Goal: Information Seeking & Learning: Learn about a topic

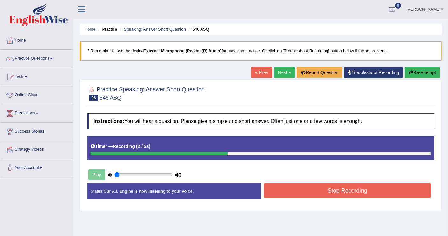
click at [312, 190] on button "Stop Recording" at bounding box center [347, 190] width 167 height 15
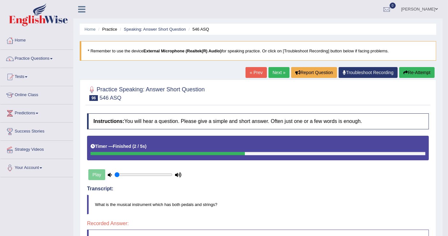
click at [403, 70] on icon "button" at bounding box center [405, 72] width 4 height 4
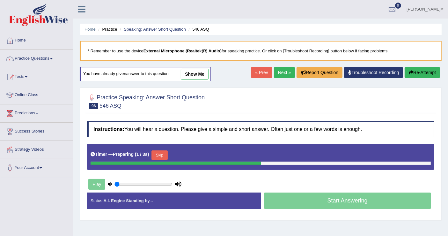
click at [167, 154] on button "Skip" at bounding box center [159, 155] width 16 height 10
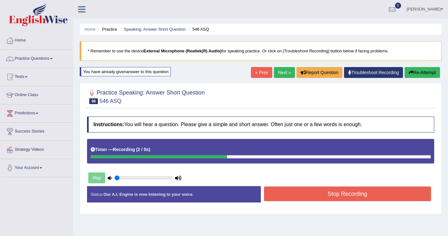
click at [306, 193] on button "Stop Recording" at bounding box center [347, 193] width 167 height 15
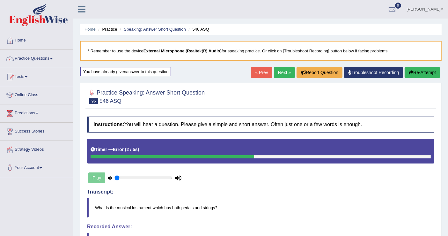
click at [413, 71] on button "Re-Attempt" at bounding box center [422, 72] width 35 height 11
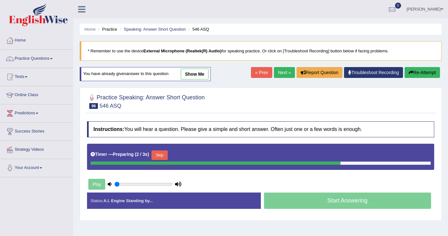
click at [162, 153] on button "Skip" at bounding box center [159, 155] width 16 height 10
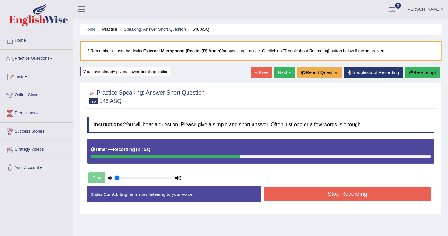
click at [281, 194] on button "Stop Recording" at bounding box center [347, 193] width 167 height 15
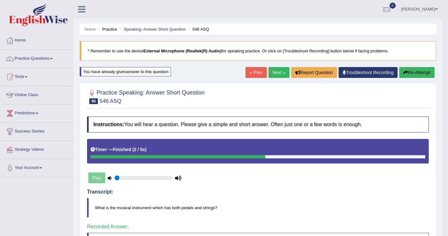
click at [284, 75] on link "Next »" at bounding box center [278, 72] width 21 height 11
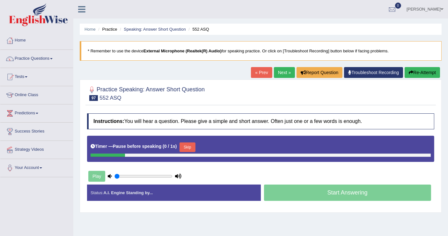
click at [311, 190] on div "Start Answering" at bounding box center [348, 193] width 174 height 18
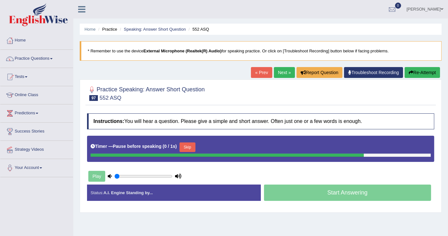
click at [311, 190] on div "Status: A.I. Engine Standing by... Start Answering Stop Recording" at bounding box center [260, 195] width 347 height 23
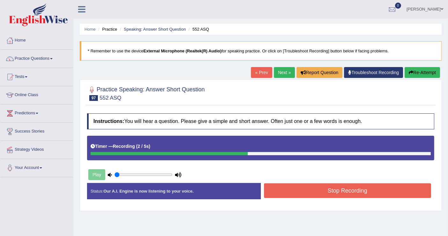
click at [312, 189] on button "Stop Recording" at bounding box center [347, 190] width 167 height 15
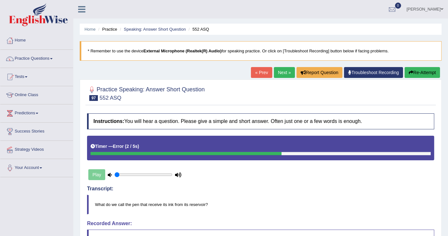
click at [416, 71] on button "Re-Attempt" at bounding box center [422, 72] width 35 height 11
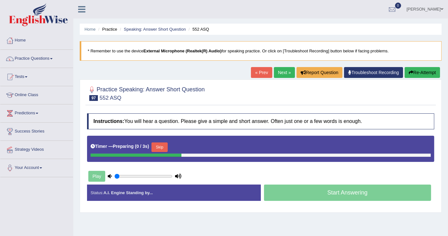
click at [163, 143] on button "Skip" at bounding box center [159, 147] width 16 height 10
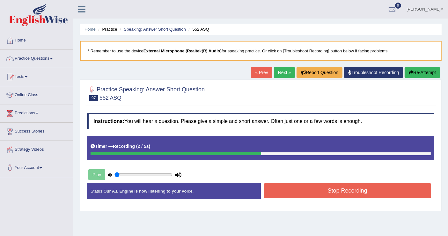
click at [304, 190] on button "Stop Recording" at bounding box center [347, 190] width 167 height 15
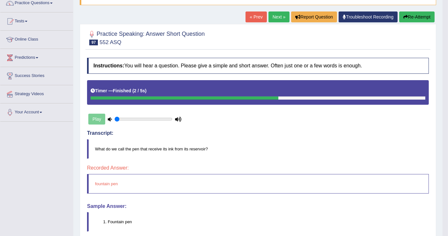
scroll to position [33, 0]
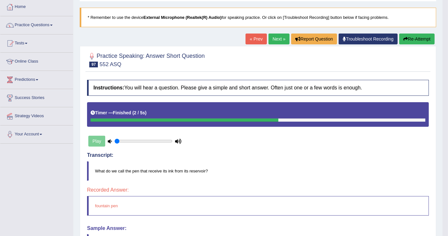
click at [424, 32] on div "Home Practice Speaking: Answer Short Question 552 ASQ * Remember to use the dev…" at bounding box center [257, 130] width 369 height 326
click at [421, 39] on button "Re-Attempt" at bounding box center [416, 38] width 35 height 11
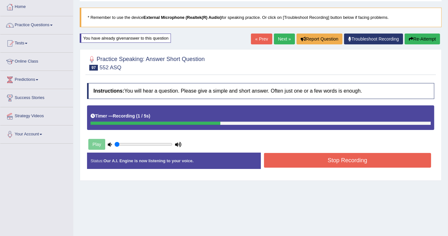
click at [294, 159] on button "Stop Recording" at bounding box center [347, 160] width 167 height 15
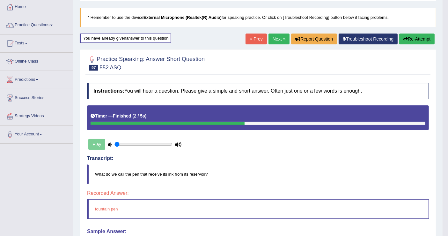
click at [274, 40] on link "Next »" at bounding box center [278, 38] width 21 height 11
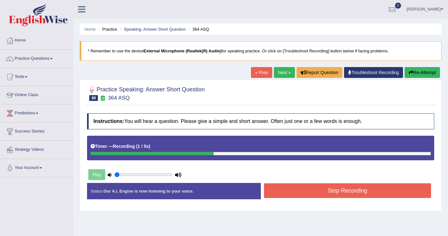
click at [315, 191] on button "Stop Recording" at bounding box center [347, 190] width 167 height 15
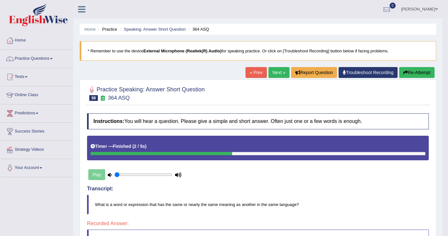
click at [411, 72] on button "Re-Attempt" at bounding box center [416, 72] width 35 height 11
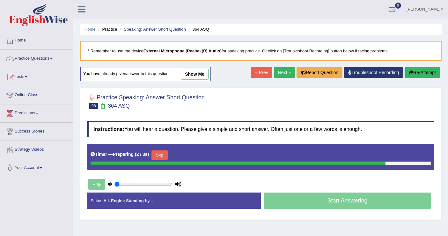
click at [164, 154] on button "Skip" at bounding box center [159, 155] width 16 height 10
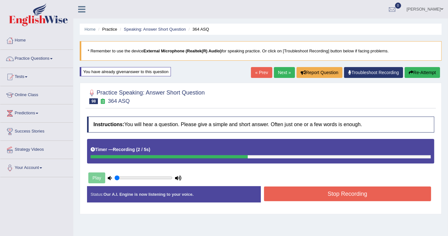
click at [295, 194] on button "Stop Recording" at bounding box center [347, 193] width 167 height 15
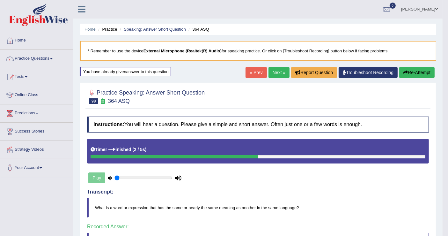
click at [281, 73] on link "Next »" at bounding box center [278, 72] width 21 height 11
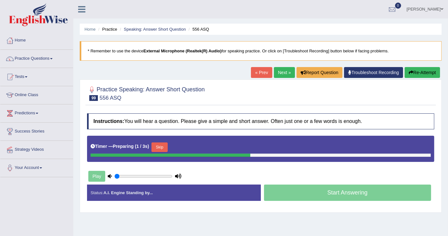
click at [167, 148] on button "Skip" at bounding box center [159, 147] width 16 height 10
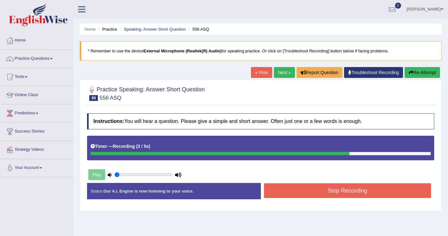
click at [278, 188] on button "Stop Recording" at bounding box center [347, 190] width 167 height 15
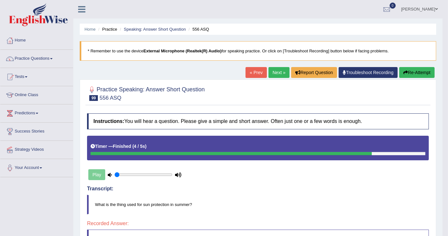
click at [417, 69] on button "Re-Attempt" at bounding box center [416, 72] width 35 height 11
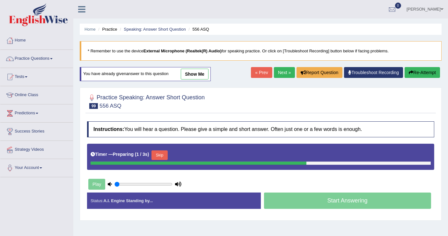
click at [165, 154] on button "Skip" at bounding box center [159, 155] width 16 height 10
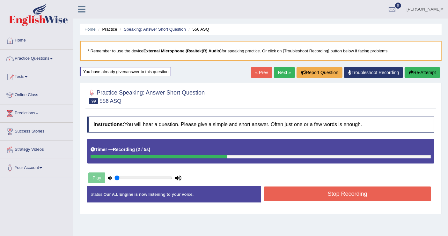
click at [282, 193] on button "Stop Recording" at bounding box center [347, 193] width 167 height 15
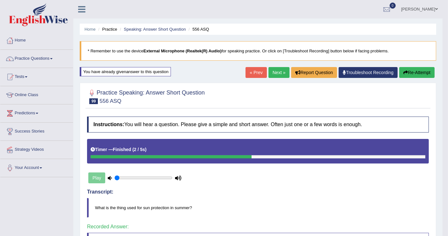
click at [278, 72] on link "Next »" at bounding box center [278, 72] width 21 height 11
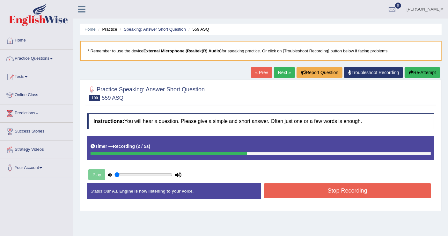
click at [322, 187] on button "Stop Recording" at bounding box center [347, 190] width 167 height 15
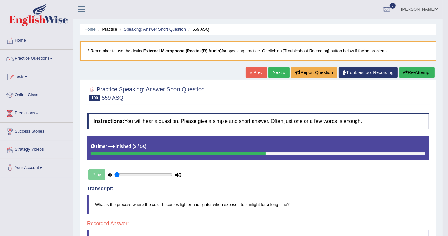
click at [408, 72] on button "Re-Attempt" at bounding box center [416, 72] width 35 height 11
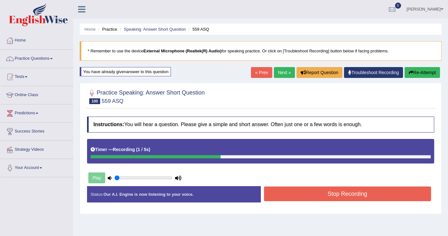
click at [323, 189] on button "Stop Recording" at bounding box center [347, 193] width 167 height 15
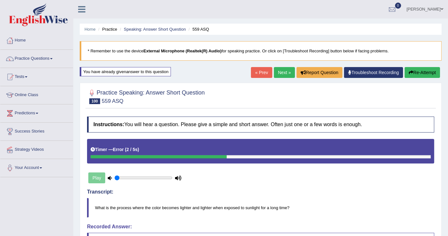
click at [415, 70] on button "Re-Attempt" at bounding box center [422, 72] width 35 height 11
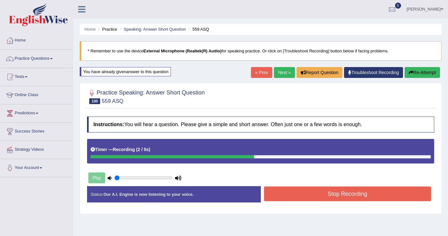
click at [319, 194] on button "Stop Recording" at bounding box center [347, 193] width 167 height 15
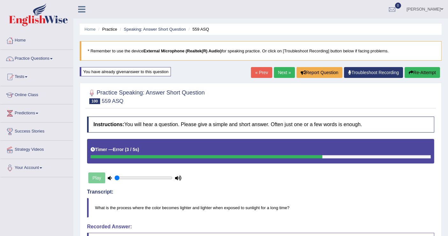
click at [288, 72] on link "Next »" at bounding box center [284, 72] width 21 height 11
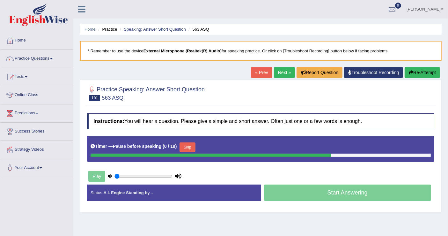
click at [314, 188] on div "Start Answering" at bounding box center [348, 193] width 174 height 18
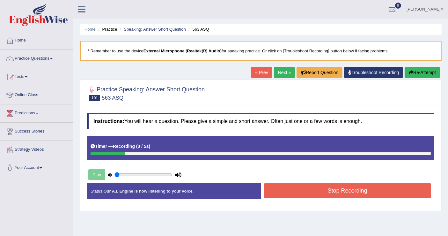
click at [313, 188] on button "Stop Recording" at bounding box center [347, 190] width 167 height 15
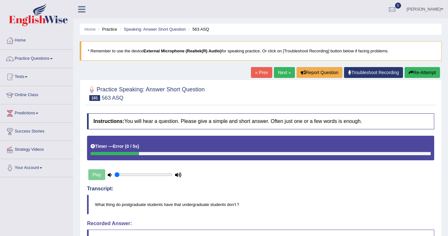
click at [427, 70] on button "Re-Attempt" at bounding box center [422, 72] width 35 height 11
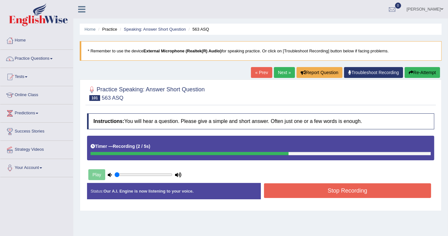
click at [313, 187] on button "Stop Recording" at bounding box center [347, 190] width 167 height 15
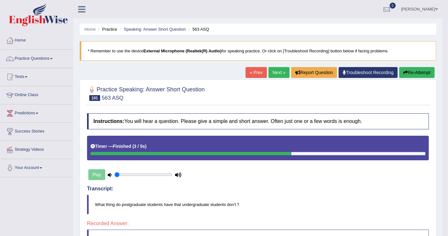
click at [276, 71] on link "Next »" at bounding box center [278, 72] width 21 height 11
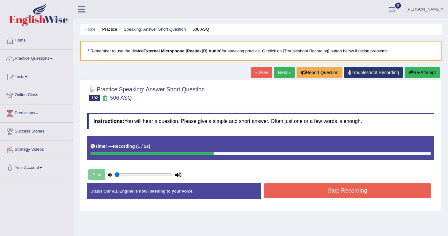
click at [297, 187] on button "Stop Recording" at bounding box center [347, 190] width 167 height 15
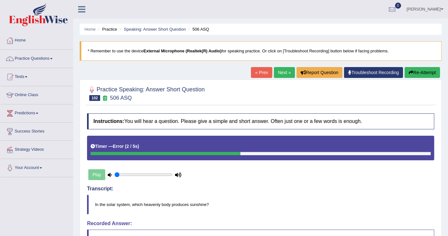
click at [416, 72] on button "Re-Attempt" at bounding box center [422, 72] width 35 height 11
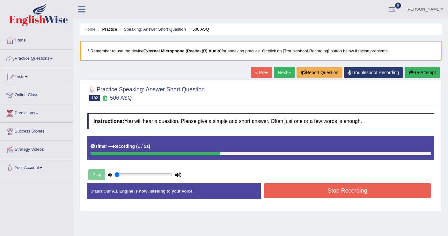
click at [313, 192] on button "Stop Recording" at bounding box center [347, 190] width 167 height 15
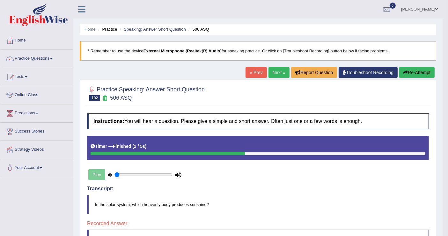
click at [415, 71] on button "Re-Attempt" at bounding box center [416, 72] width 35 height 11
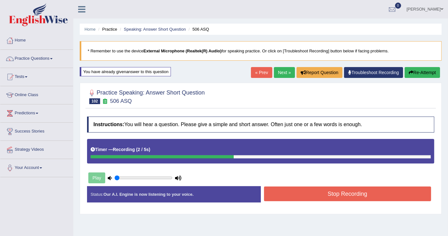
click at [327, 196] on button "Stop Recording" at bounding box center [347, 193] width 167 height 15
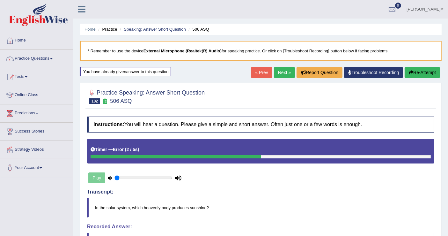
click at [275, 70] on link "Next »" at bounding box center [284, 72] width 21 height 11
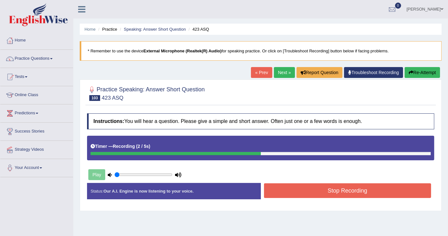
click at [336, 189] on button "Stop Recording" at bounding box center [347, 190] width 167 height 15
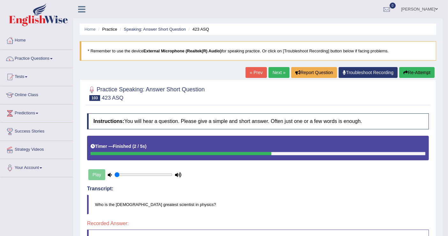
click at [408, 72] on button "Re-Attempt" at bounding box center [416, 72] width 35 height 11
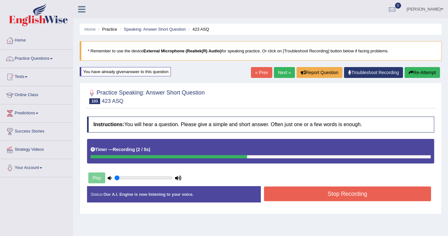
click at [284, 189] on button "Stop Recording" at bounding box center [347, 193] width 167 height 15
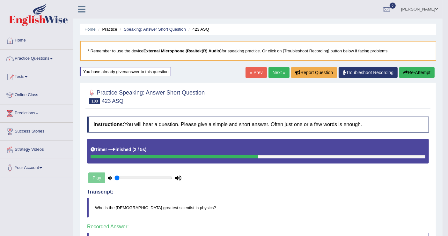
click at [283, 73] on link "Next »" at bounding box center [278, 72] width 21 height 11
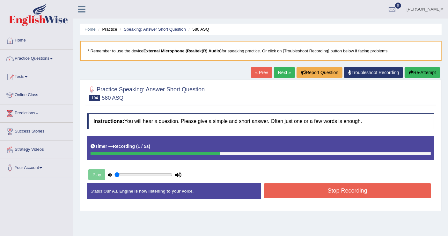
click at [310, 191] on button "Stop Recording" at bounding box center [347, 190] width 167 height 15
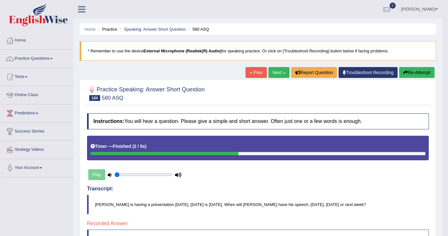
click at [420, 71] on button "Re-Attempt" at bounding box center [416, 72] width 35 height 11
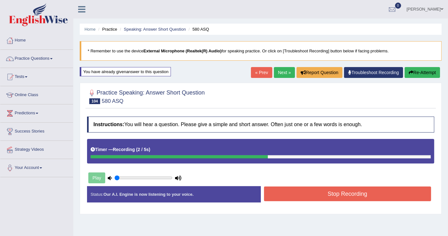
click at [343, 197] on button "Stop Recording" at bounding box center [347, 193] width 167 height 15
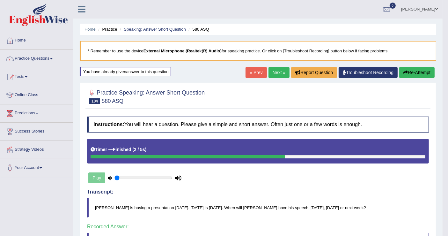
click at [273, 72] on link "Next »" at bounding box center [278, 72] width 21 height 11
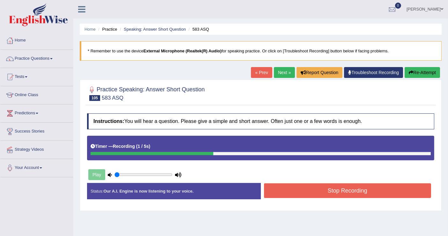
click at [324, 190] on button "Stop Recording" at bounding box center [347, 190] width 167 height 15
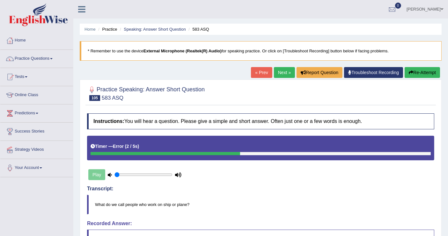
click at [430, 70] on button "Re-Attempt" at bounding box center [422, 72] width 35 height 11
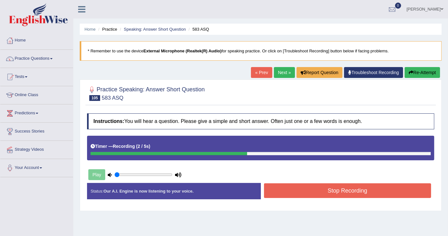
click at [312, 185] on button "Stop Recording" at bounding box center [347, 190] width 167 height 15
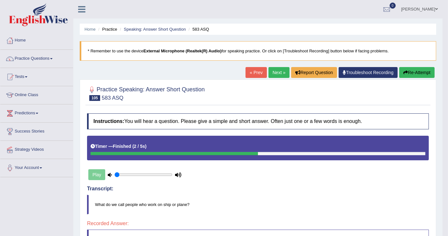
click at [404, 73] on icon "button" at bounding box center [405, 72] width 4 height 4
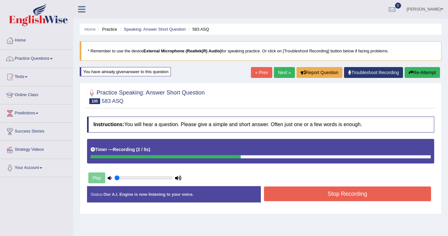
click at [299, 194] on button "Stop Recording" at bounding box center [347, 193] width 167 height 15
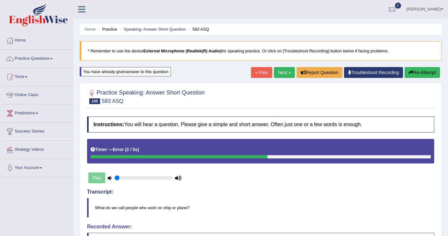
click at [284, 73] on link "Next »" at bounding box center [284, 72] width 21 height 11
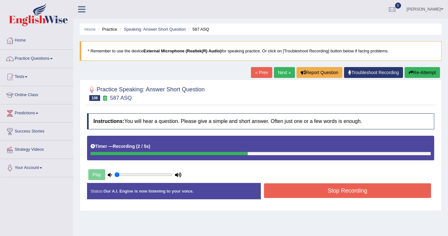
click at [337, 187] on button "Stop Recording" at bounding box center [347, 190] width 167 height 15
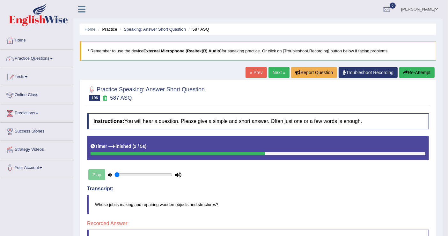
click at [420, 74] on button "Re-Attempt" at bounding box center [416, 72] width 35 height 11
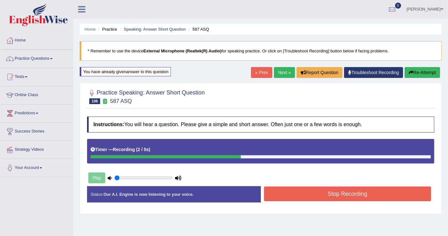
click at [310, 192] on button "Stop Recording" at bounding box center [347, 193] width 167 height 15
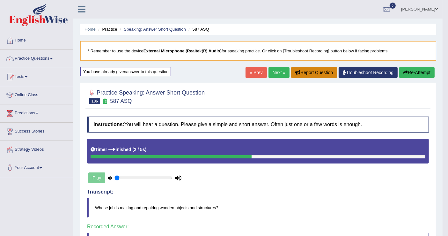
drag, startPoint x: 289, startPoint y: 75, endPoint x: 280, endPoint y: 79, distance: 9.3
click at [280, 88] on div "Home Practice Speaking: Answer Short Question 587 ASQ * Remember to use the dev…" at bounding box center [257, 164] width 369 height 329
click at [278, 73] on link "Next »" at bounding box center [278, 72] width 21 height 11
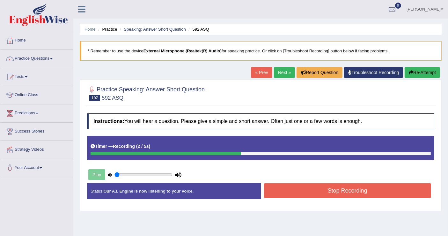
click at [322, 193] on button "Stop Recording" at bounding box center [347, 190] width 167 height 15
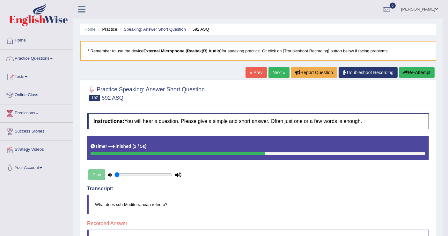
click at [407, 70] on button "Re-Attempt" at bounding box center [416, 72] width 35 height 11
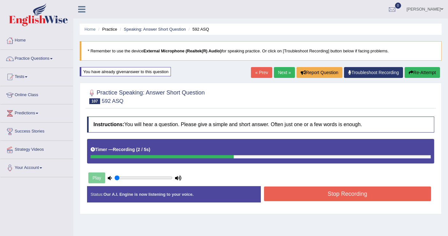
click at [311, 187] on button "Stop Recording" at bounding box center [347, 193] width 167 height 15
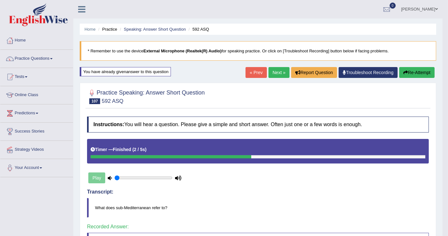
click at [277, 72] on link "Next »" at bounding box center [278, 72] width 21 height 11
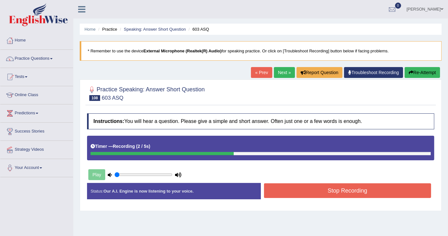
click at [303, 189] on button "Stop Recording" at bounding box center [347, 190] width 167 height 15
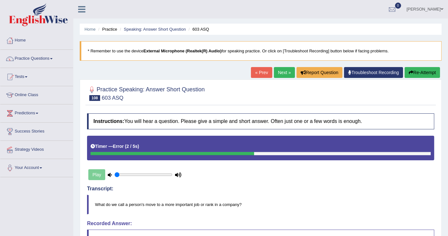
click at [425, 76] on button "Re-Attempt" at bounding box center [422, 72] width 35 height 11
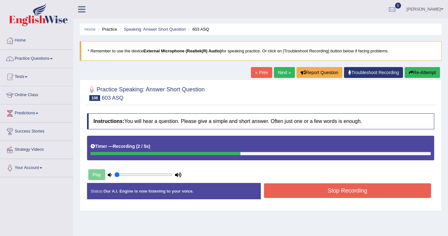
click at [295, 187] on button "Stop Recording" at bounding box center [347, 190] width 167 height 15
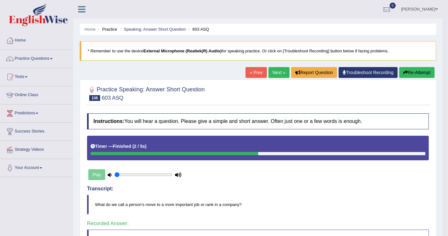
click at [277, 72] on link "Next »" at bounding box center [278, 72] width 21 height 11
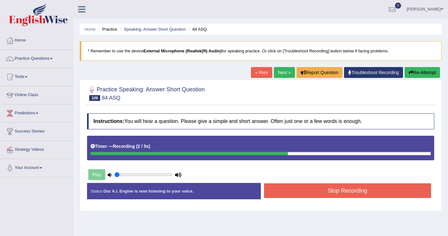
click at [307, 188] on button "Stop Recording" at bounding box center [347, 190] width 167 height 15
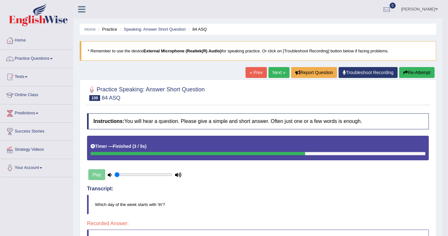
click at [406, 72] on icon "button" at bounding box center [405, 72] width 4 height 4
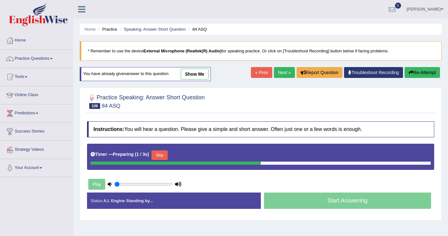
click at [161, 154] on button "Skip" at bounding box center [159, 155] width 16 height 10
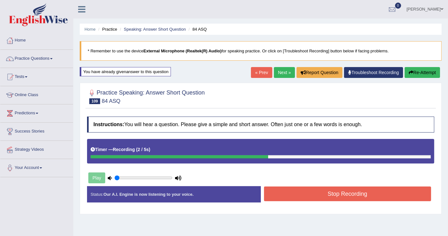
click at [304, 191] on button "Stop Recording" at bounding box center [347, 193] width 167 height 15
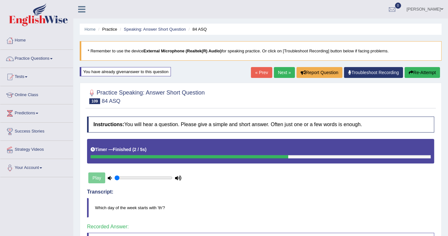
click at [285, 73] on link "Next »" at bounding box center [284, 72] width 21 height 11
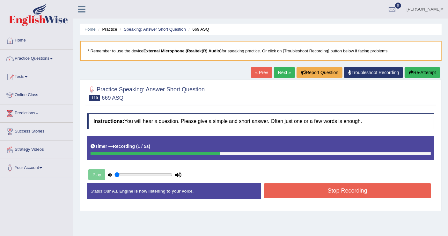
click at [316, 192] on button "Stop Recording" at bounding box center [347, 190] width 167 height 15
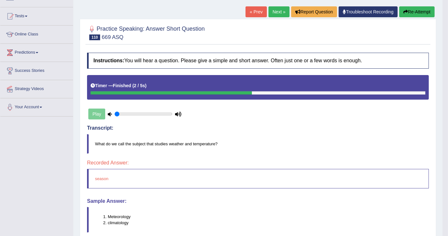
scroll to position [35, 0]
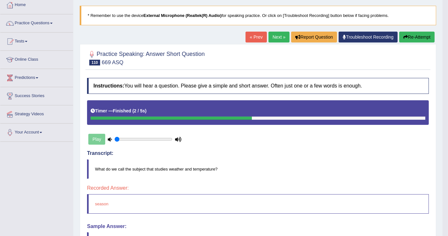
click at [423, 41] on button "Re-Attempt" at bounding box center [416, 37] width 35 height 11
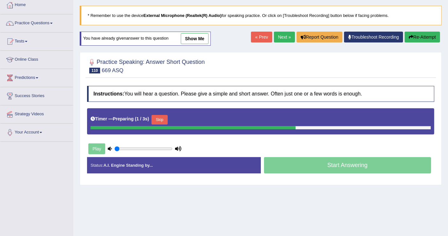
click at [158, 118] on button "Skip" at bounding box center [159, 120] width 16 height 10
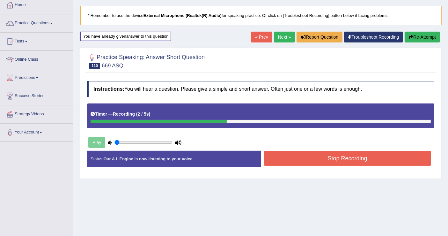
click at [298, 155] on button "Stop Recording" at bounding box center [347, 158] width 167 height 15
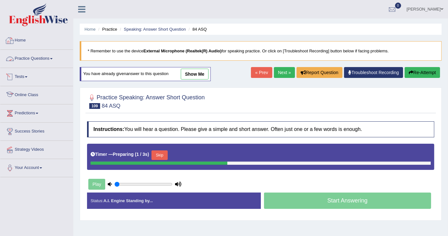
click at [40, 58] on link "Practice Questions" at bounding box center [36, 58] width 73 height 16
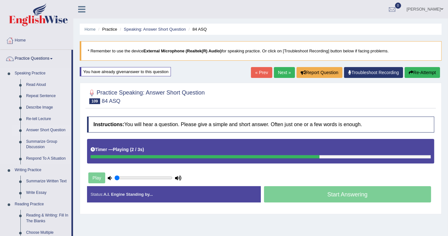
click at [56, 130] on link "Answer Short Question" at bounding box center [47, 129] width 48 height 11
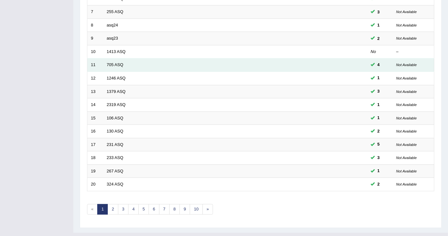
scroll to position [184, 0]
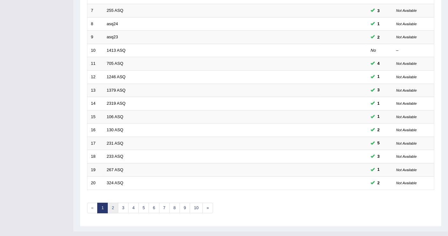
click at [112, 202] on link "2" at bounding box center [112, 207] width 11 height 11
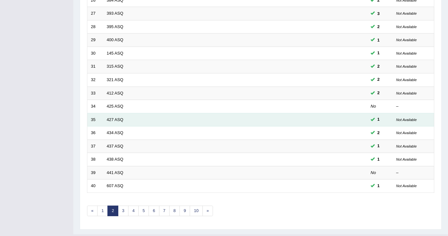
scroll to position [184, 0]
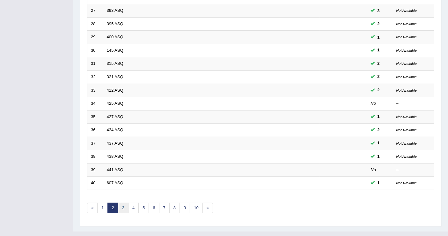
click at [123, 202] on link "3" at bounding box center [123, 207] width 11 height 11
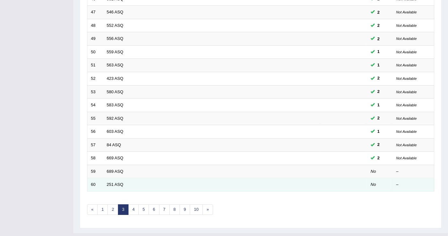
scroll to position [184, 0]
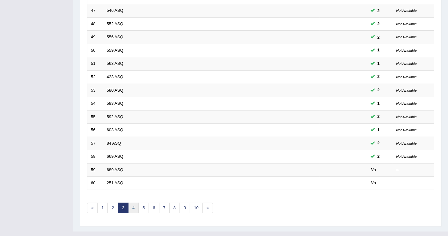
click at [132, 202] on link "4" at bounding box center [133, 207] width 11 height 11
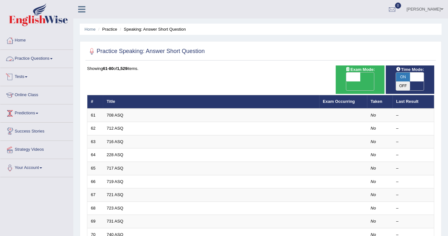
click at [48, 58] on link "Practice Questions" at bounding box center [36, 58] width 73 height 16
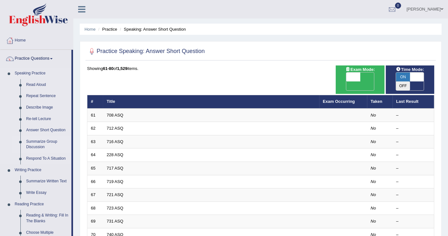
click at [38, 140] on link "Summarize Group Discussion" at bounding box center [47, 144] width 48 height 17
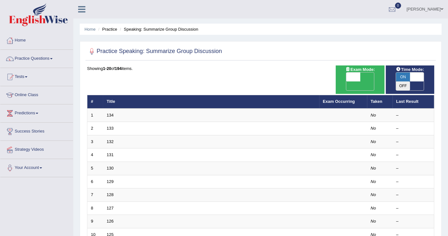
click at [438, 9] on link "Wilson" at bounding box center [425, 8] width 46 height 17
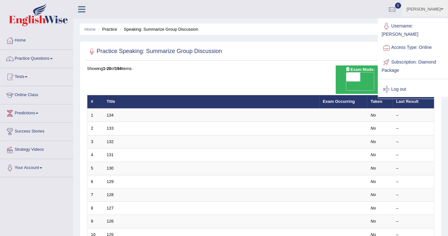
click at [438, 40] on link "Access Type: Online" at bounding box center [412, 47] width 69 height 15
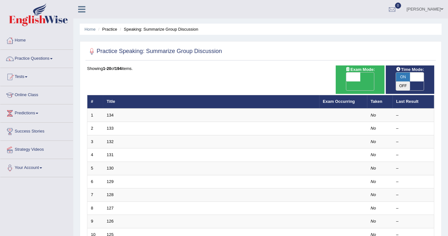
click at [438, 9] on link "Wilson" at bounding box center [425, 8] width 46 height 17
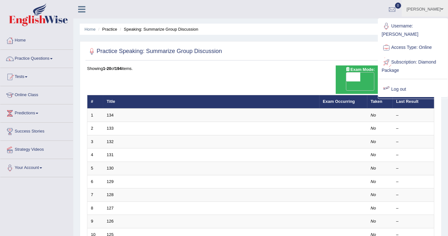
click at [400, 82] on link "Log out" at bounding box center [412, 89] width 69 height 15
